Goal: Task Accomplishment & Management: Use online tool/utility

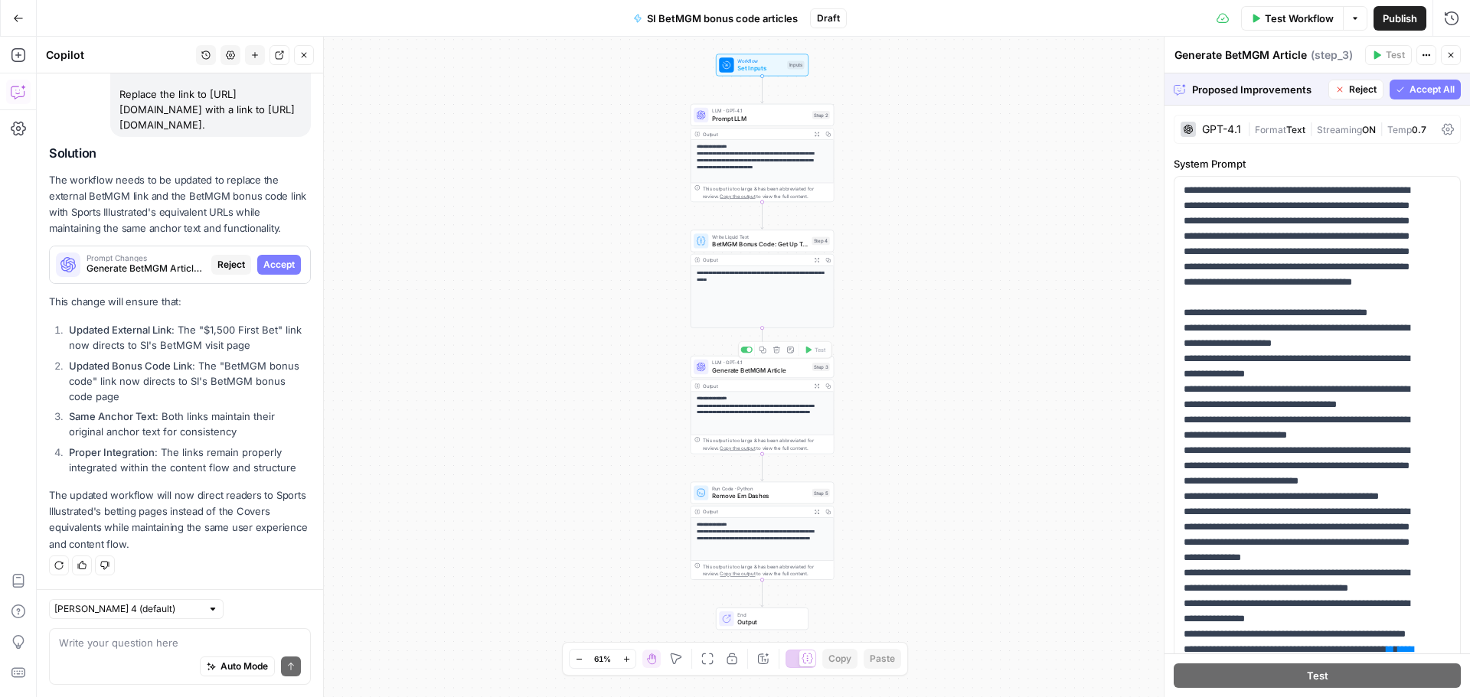
scroll to position [2657, 0]
click at [178, 638] on textarea at bounding box center [180, 642] width 242 height 15
type textarea "N"
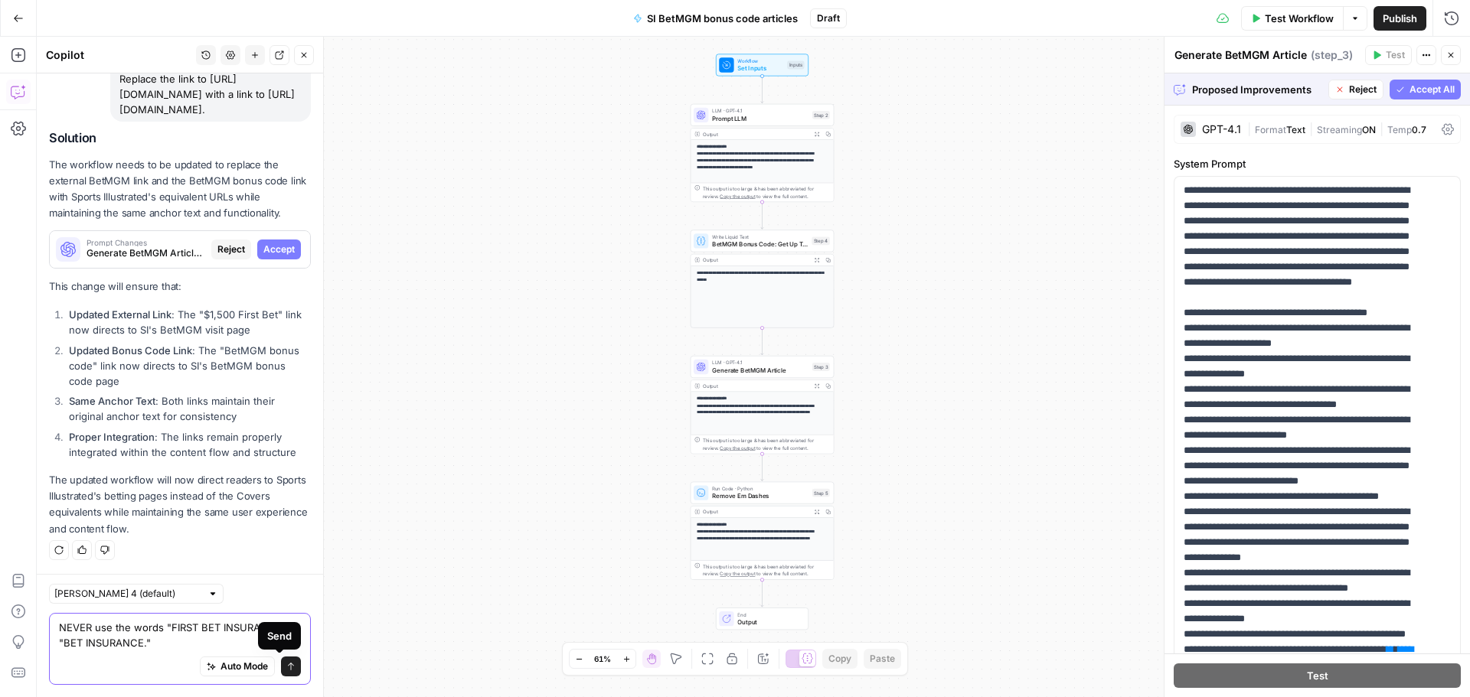
type textarea "NEVER use the words "FIRST BET INSURANCE" or "BET INSURANCE.""
click at [286, 666] on icon "submit" at bounding box center [290, 666] width 9 height 9
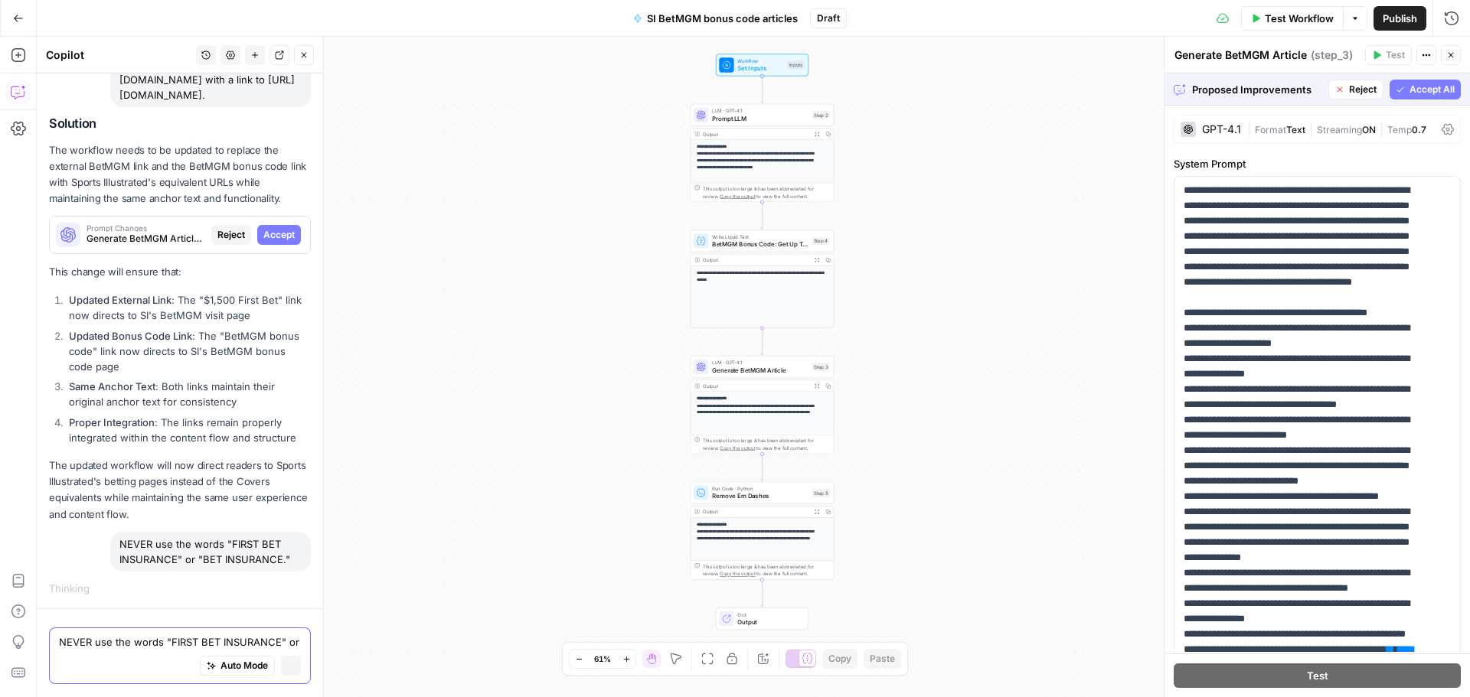
scroll to position [2687, 0]
click at [271, 229] on span "Accept" at bounding box center [278, 236] width 31 height 14
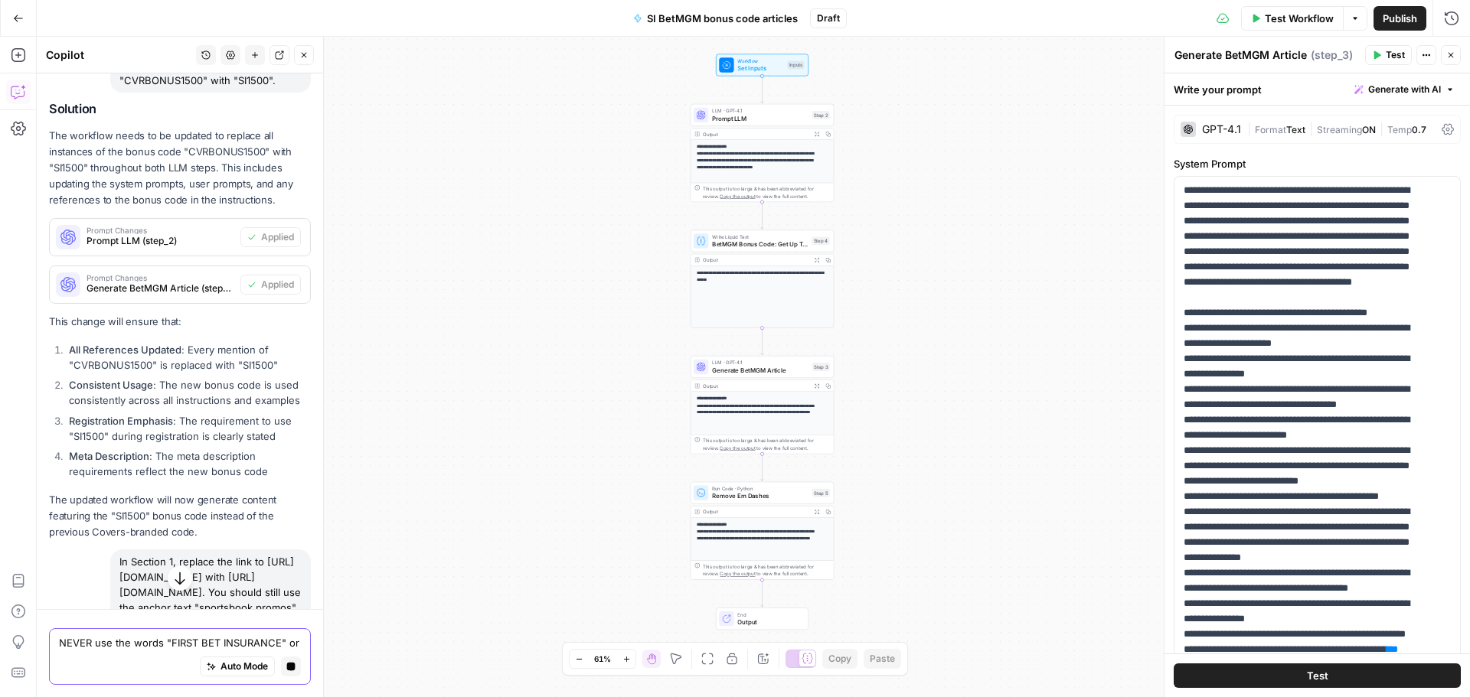
scroll to position [1538, 0]
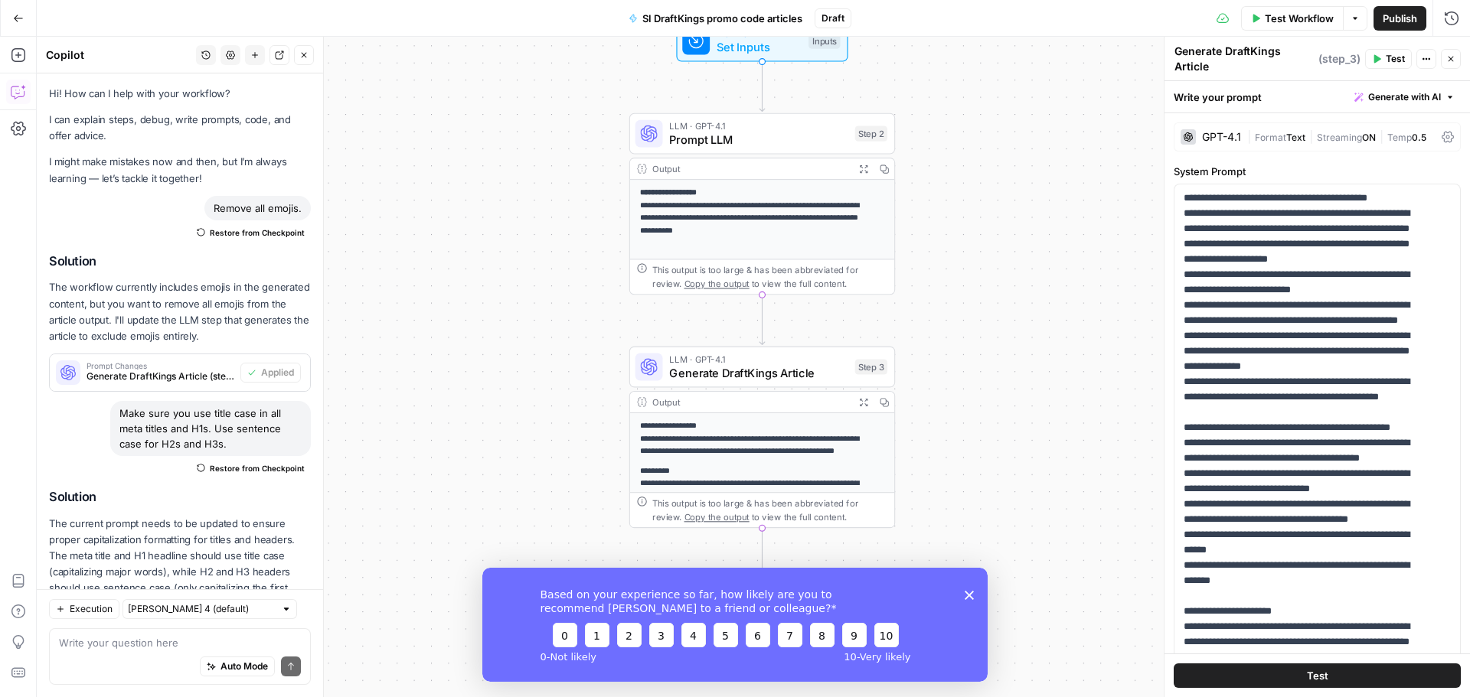
scroll to position [221, 0]
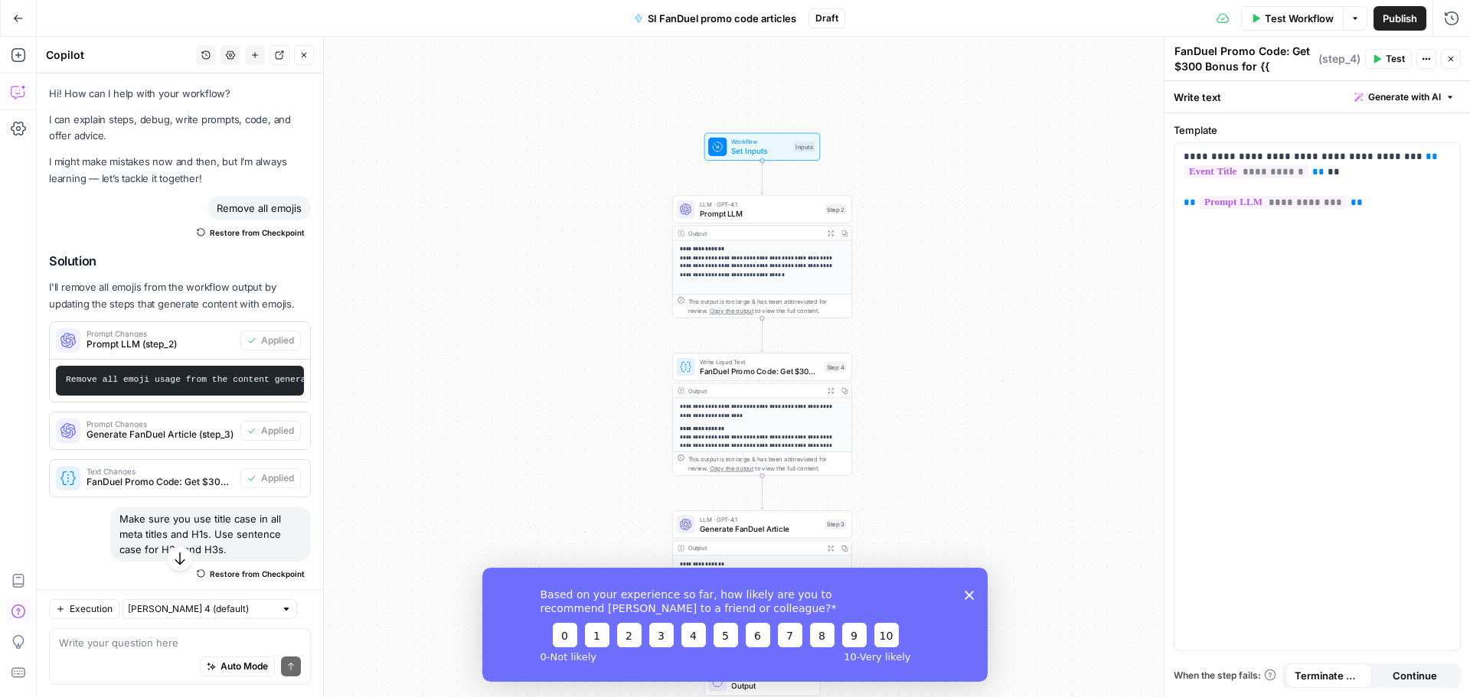
click at [1269, 22] on span "Test Workflow" at bounding box center [1298, 18] width 69 height 15
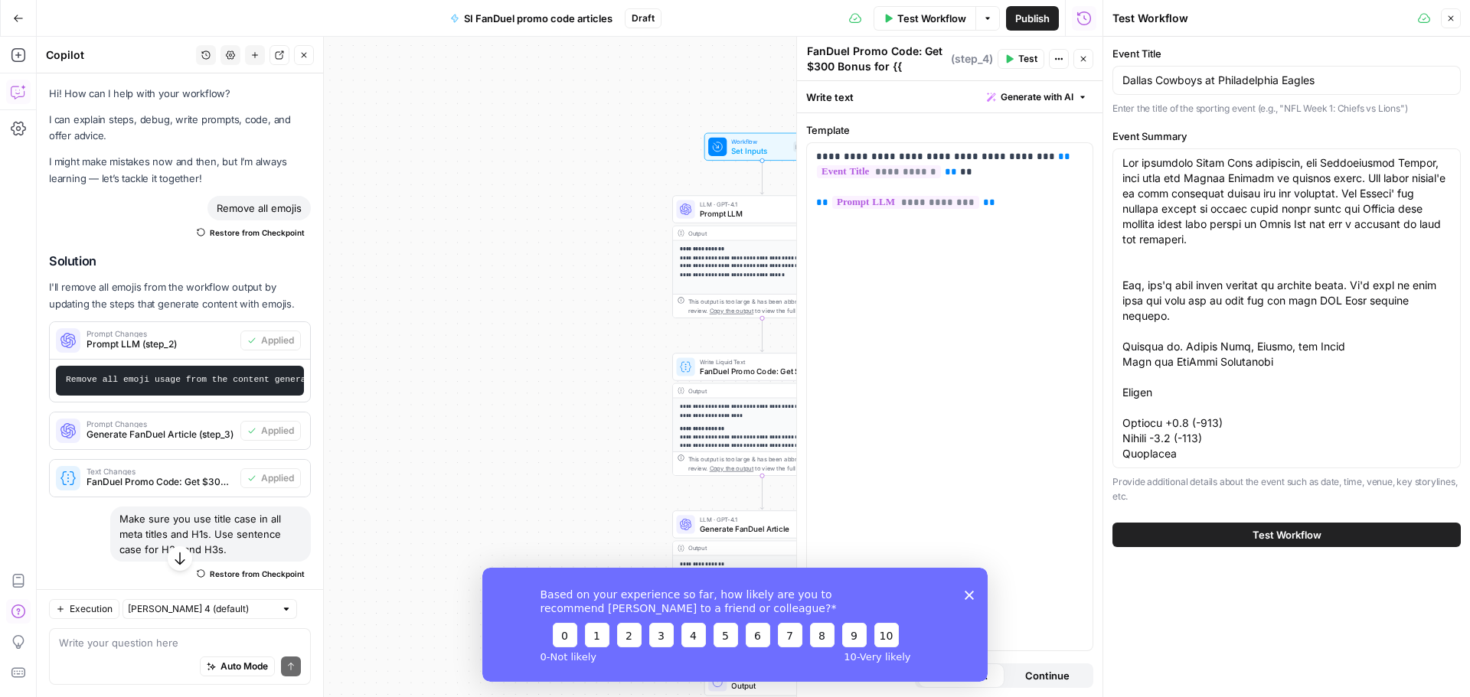
click at [1326, 529] on button "Test Workflow" at bounding box center [1286, 535] width 348 height 24
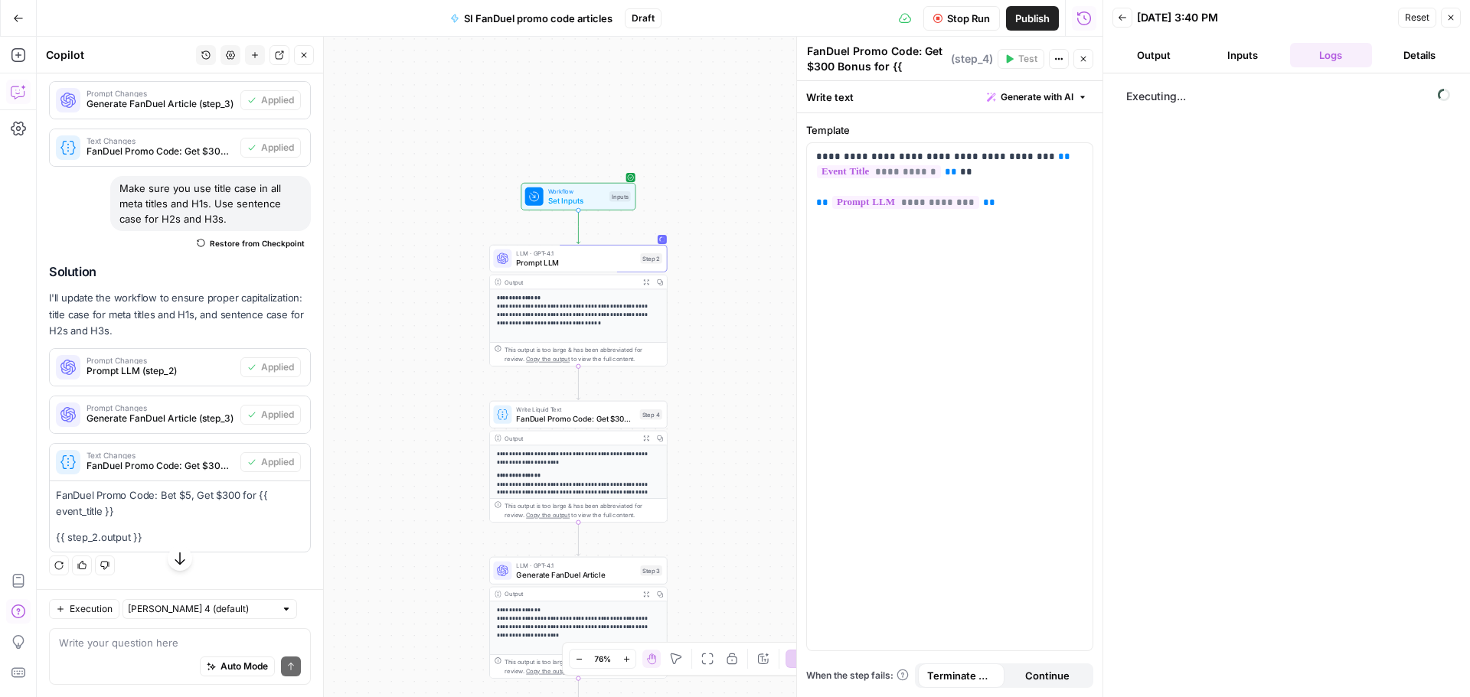
scroll to position [342, 0]
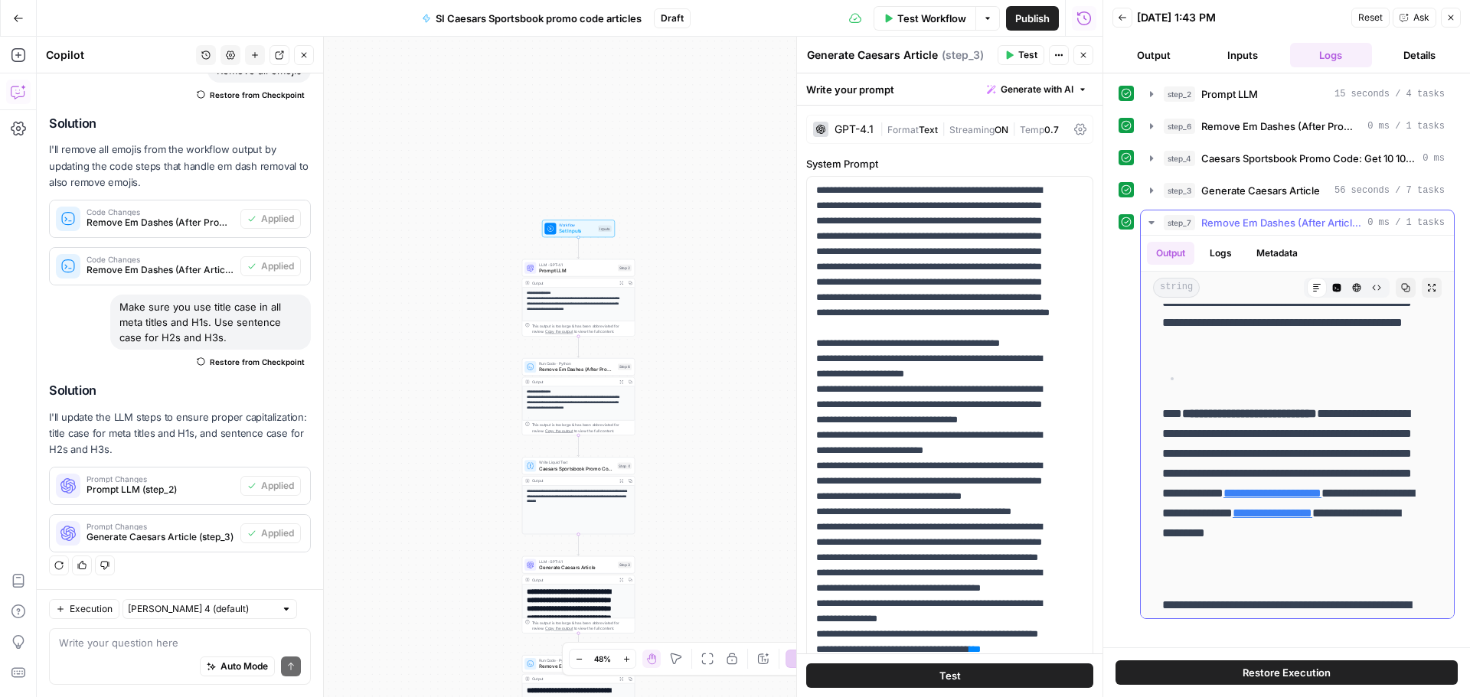
scroll to position [612, 0]
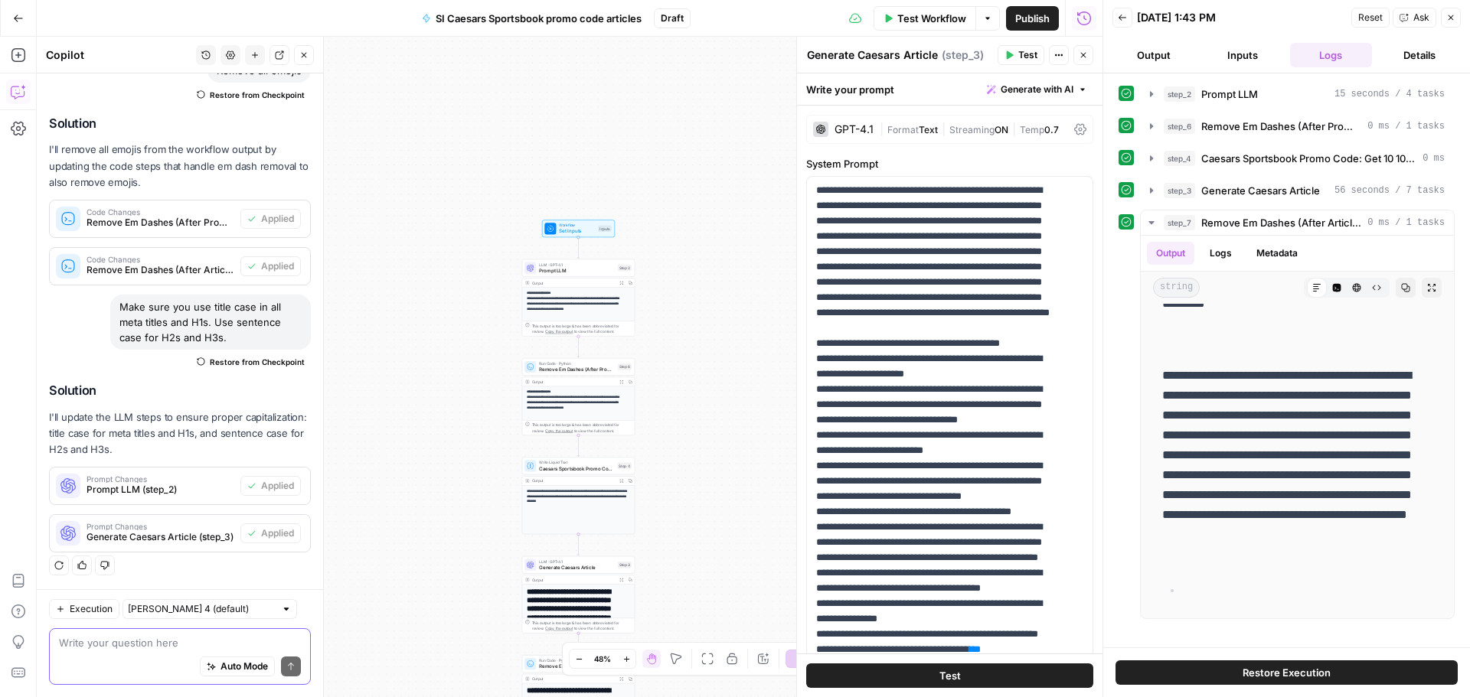
click at [111, 641] on textarea at bounding box center [180, 642] width 242 height 15
click at [158, 636] on textarea at bounding box center [180, 642] width 242 height 15
type textarea "t"
type textarea "T"
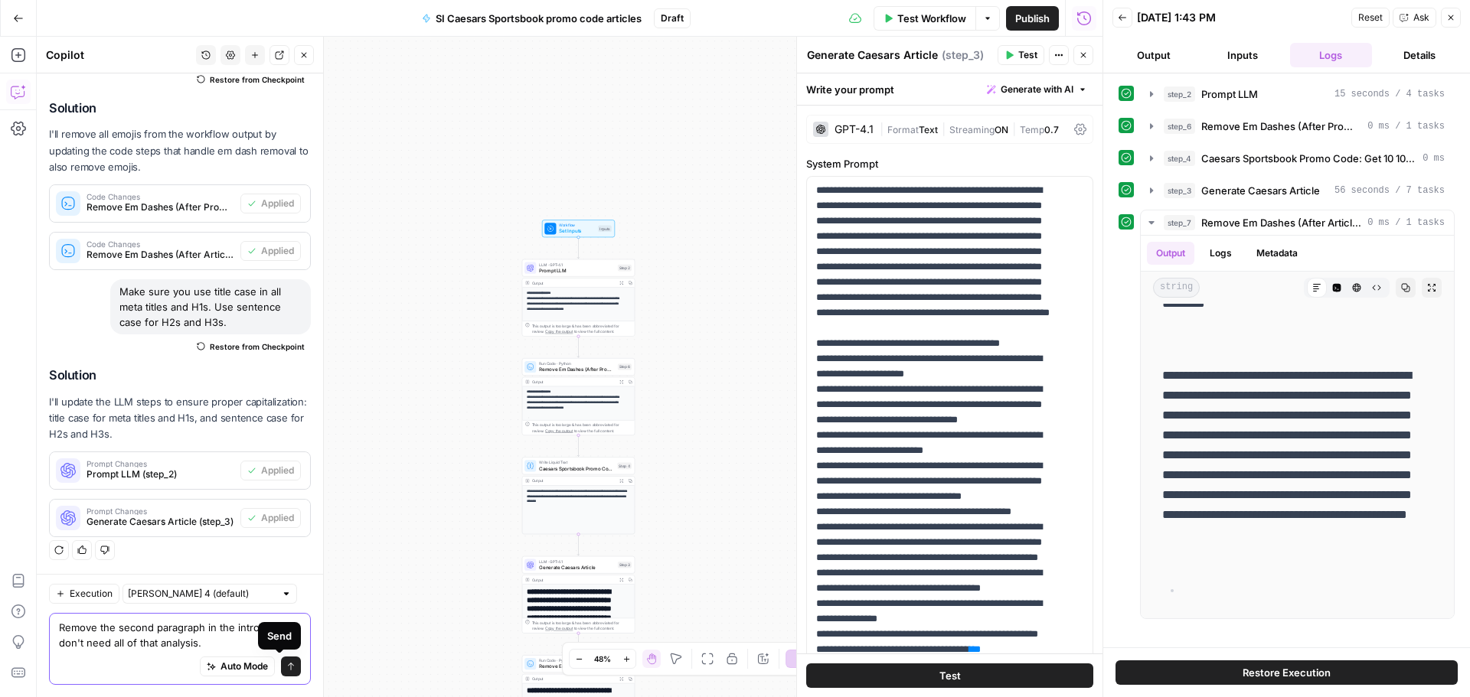
type textarea "Remove the second paragraph in the intro. We don't need all of that analysis."
click at [286, 666] on icon "submit" at bounding box center [290, 666] width 9 height 9
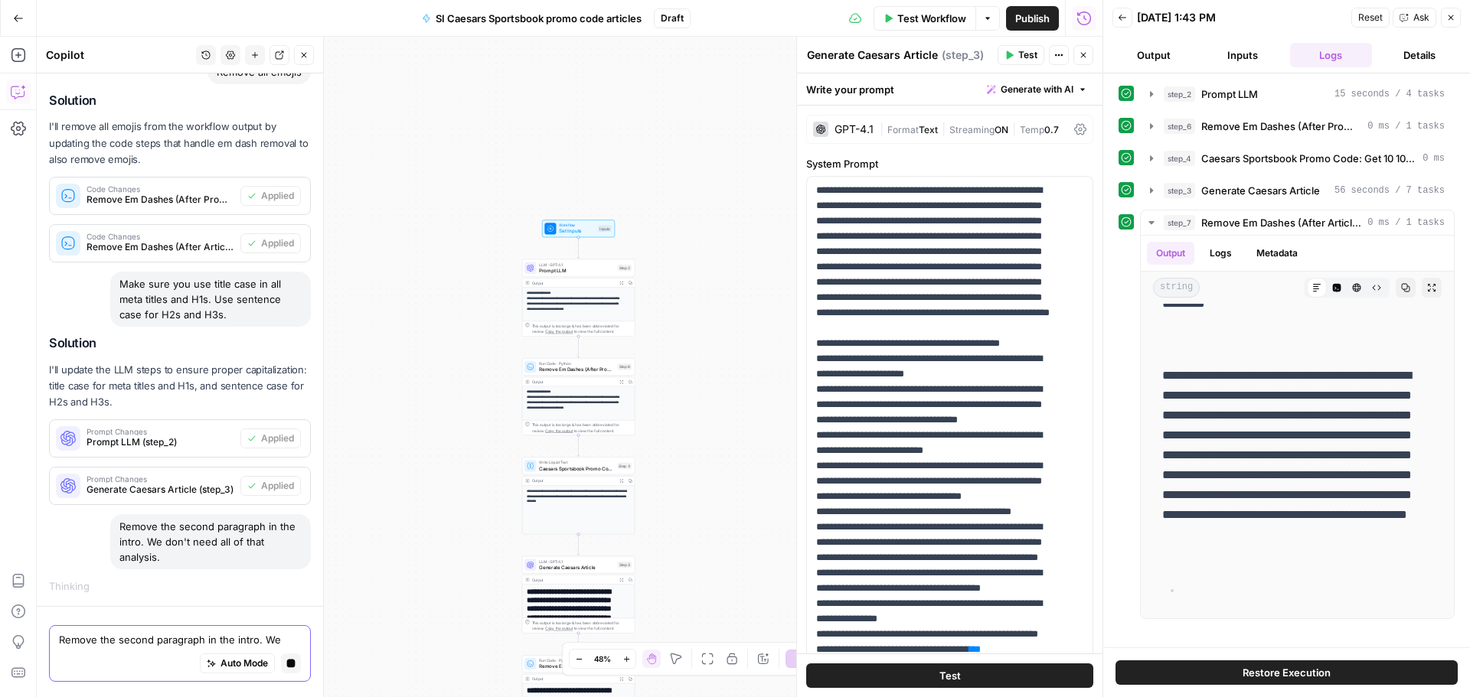
scroll to position [133, 0]
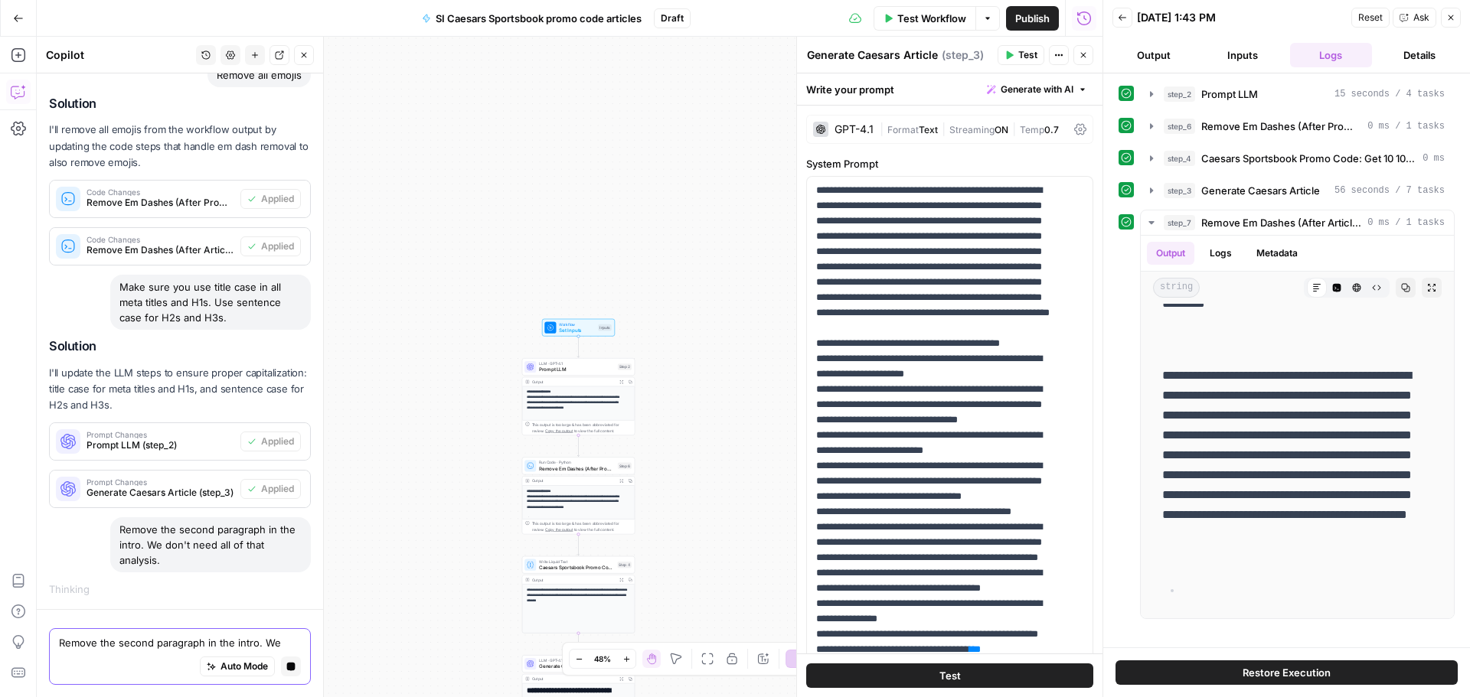
click at [163, 530] on div "Remove the second paragraph in the intro. We don't need all of that analysis." at bounding box center [210, 544] width 201 height 55
click at [163, 530] on div "Hi! How can I help with your workflow? I can explain steps, debug, write prompt…" at bounding box center [180, 274] width 286 height 669
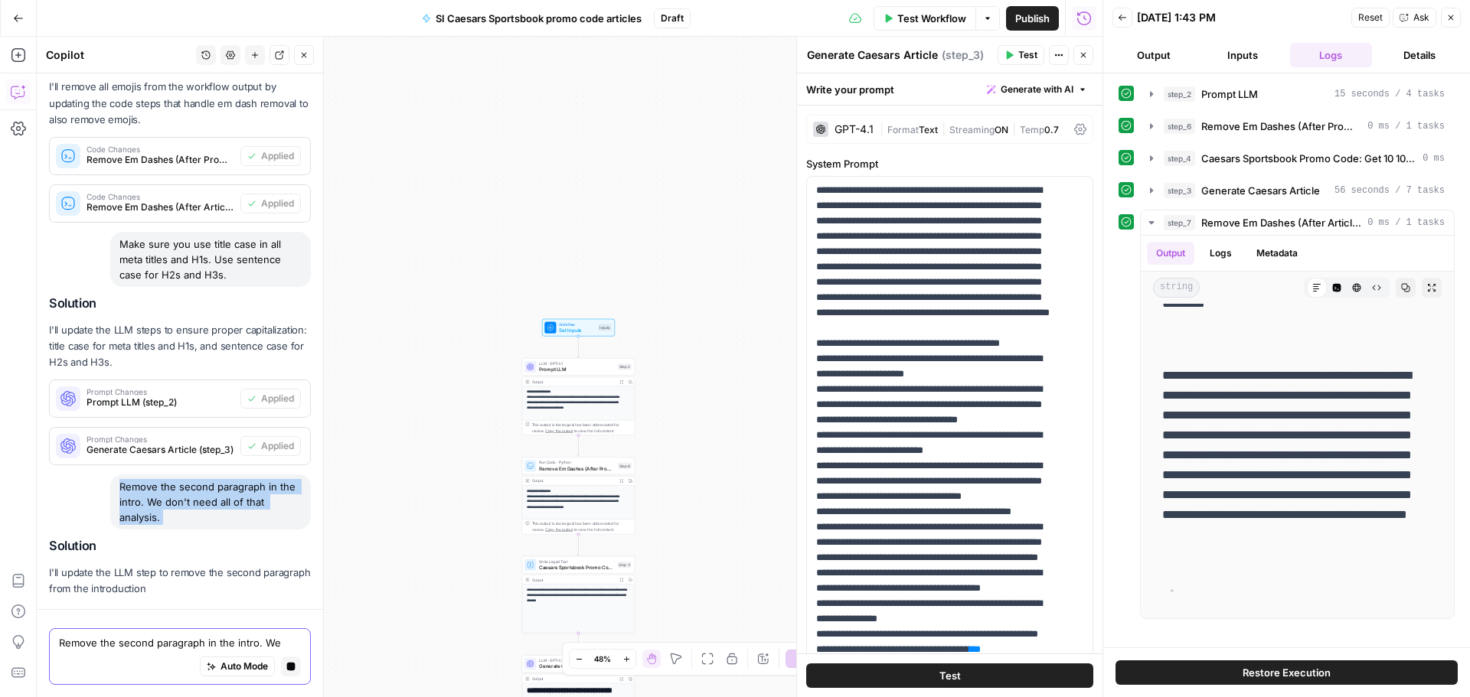
click at [163, 530] on div "Hi! How can I help with your workflow? I can explain steps, debug, write prompt…" at bounding box center [180, 253] width 286 height 712
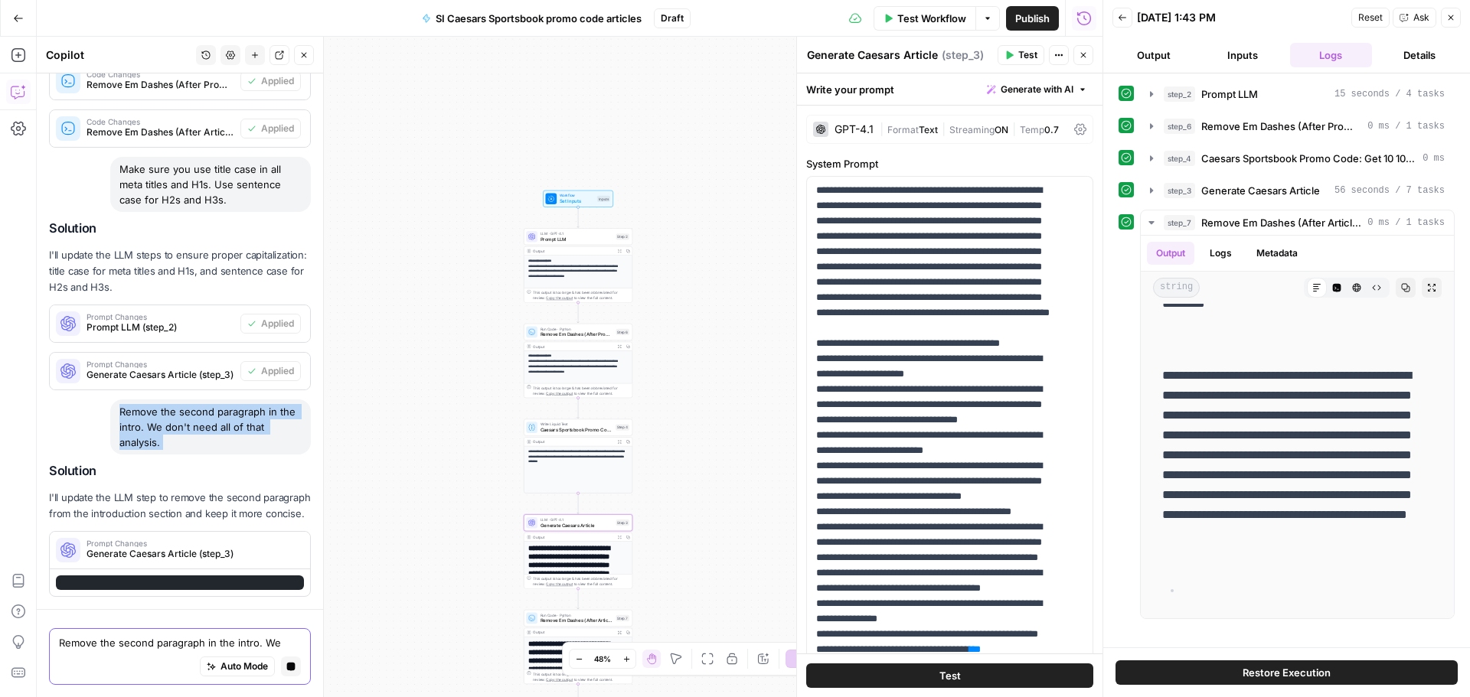
scroll to position [294, 0]
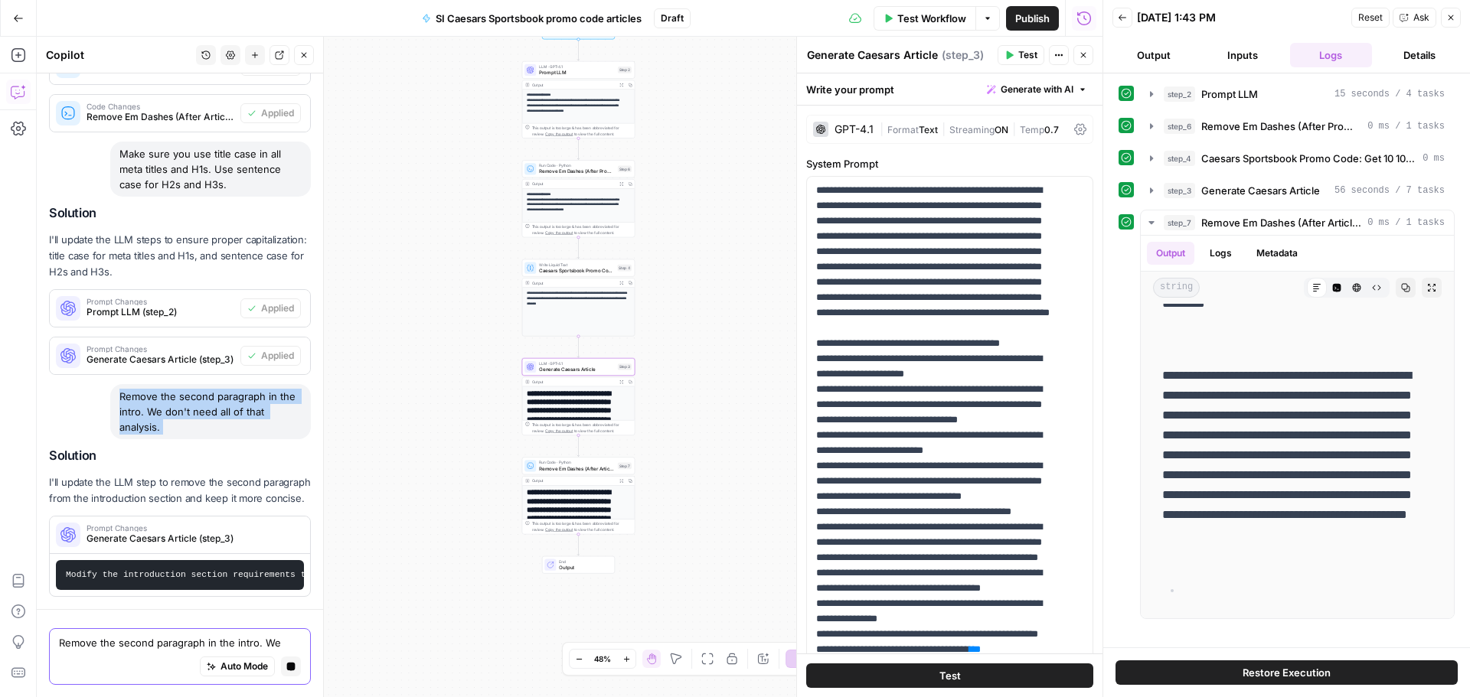
copy div "Remove the second paragraph in the intro. We don't need all of that analysis."
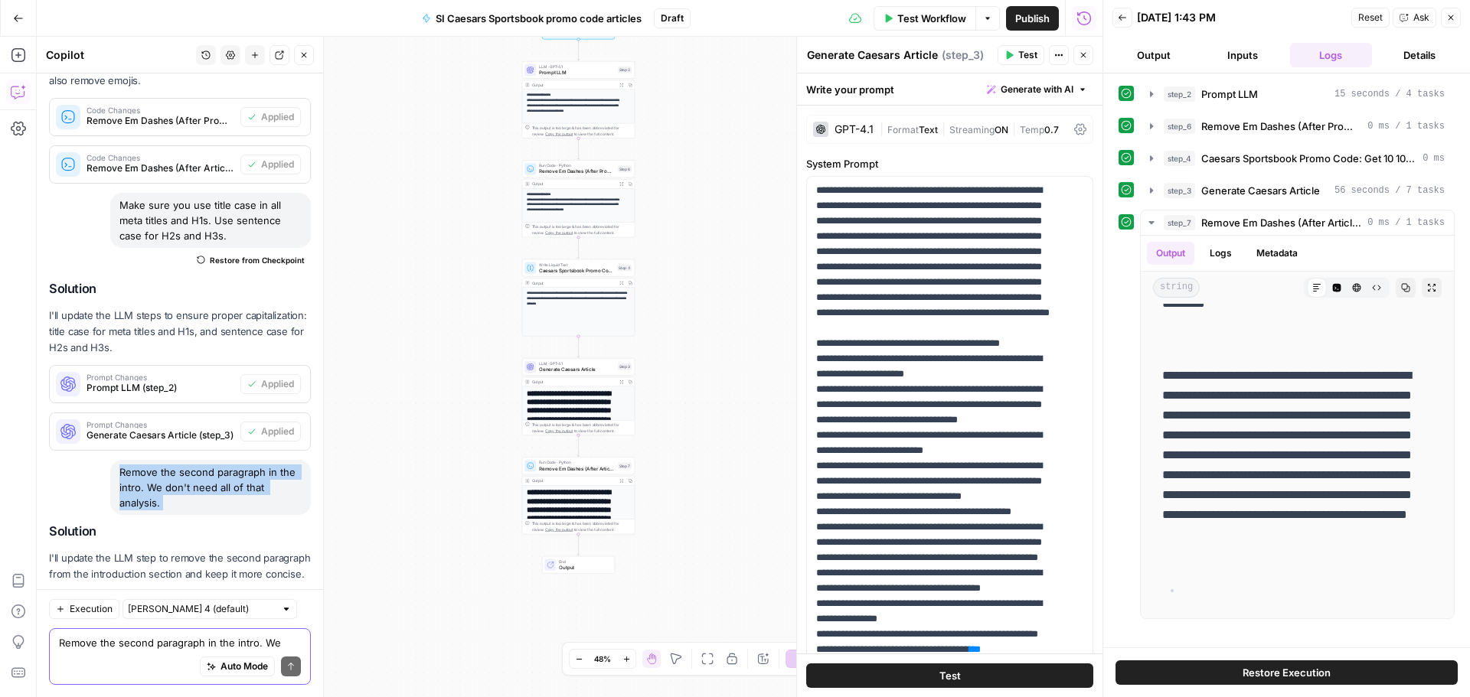
scroll to position [333, 0]
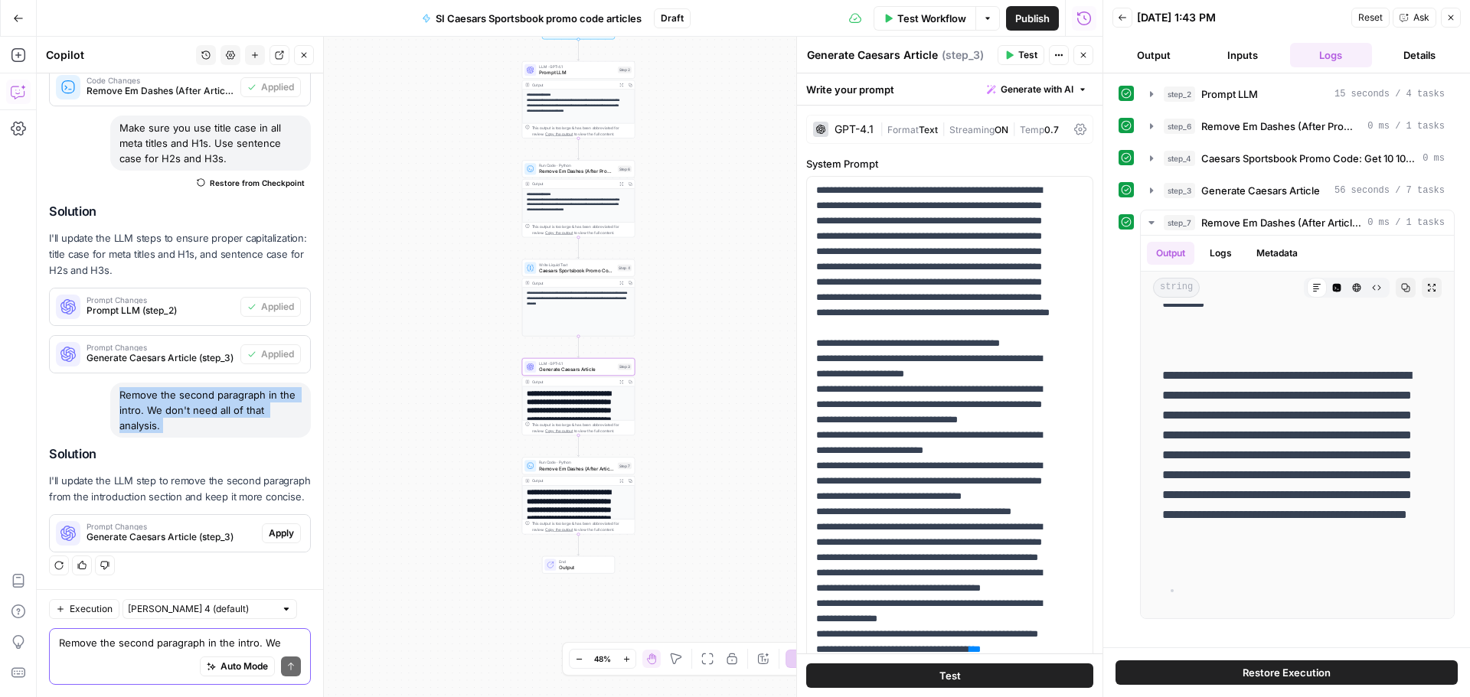
click at [276, 550] on div "Prompt Changes Generate Caesars Article (step_3) Apply" at bounding box center [180, 533] width 260 height 37
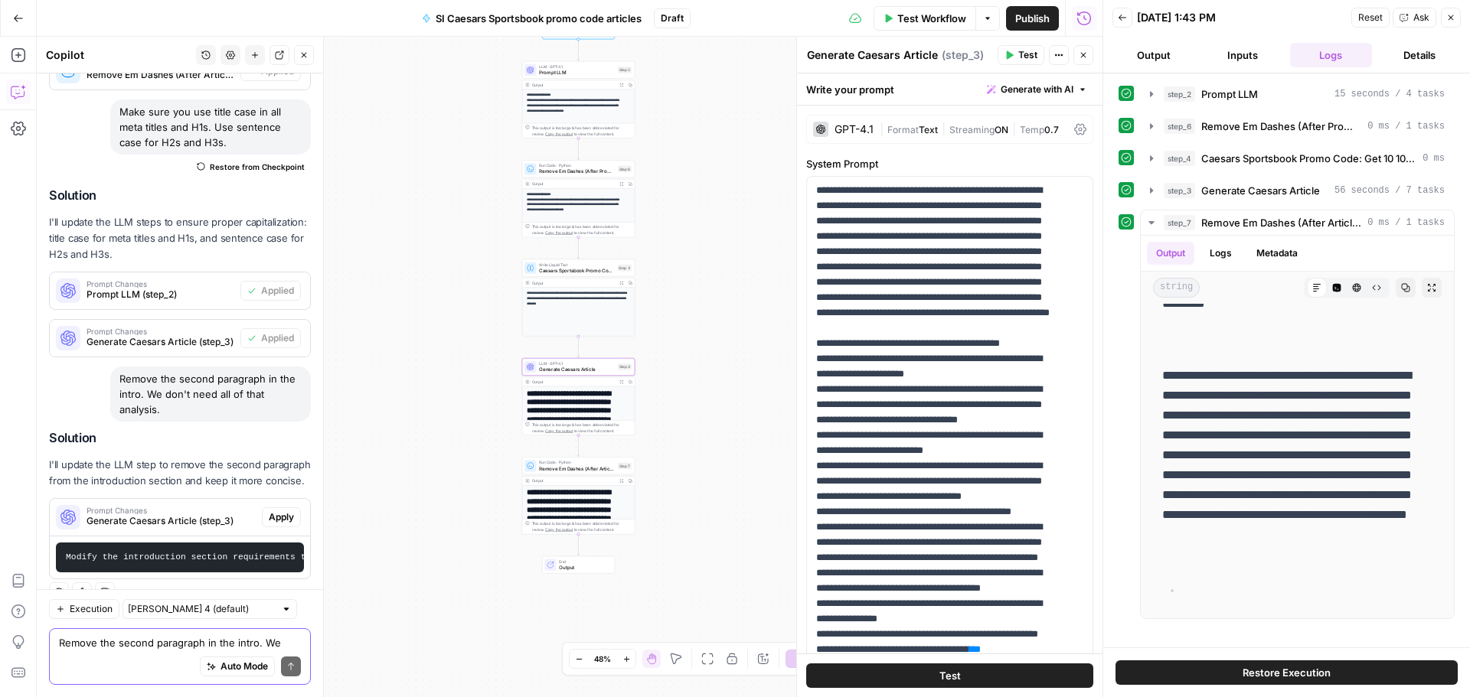
click at [279, 524] on span "Apply" at bounding box center [281, 518] width 25 height 14
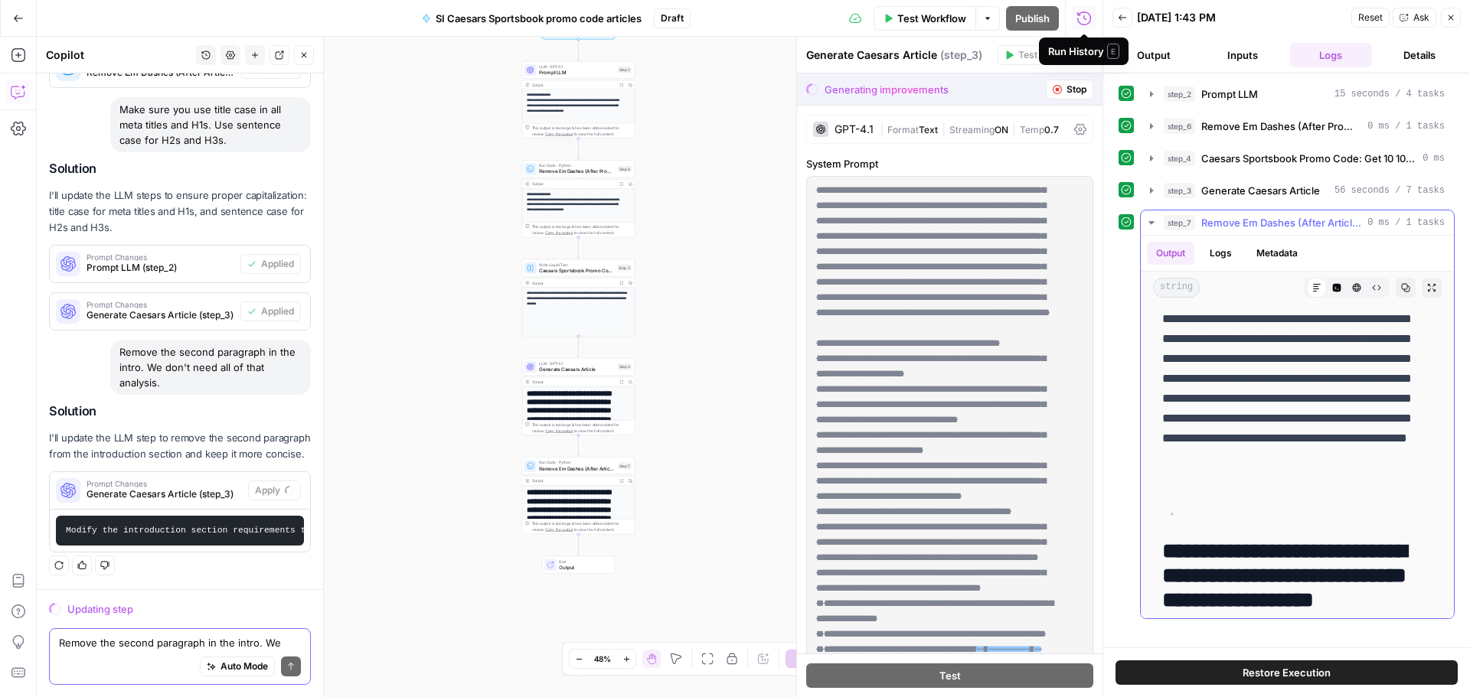
scroll to position [995, 0]
